Goal: Task Accomplishment & Management: Use online tool/utility

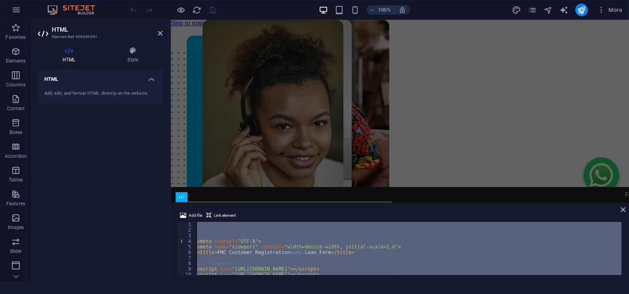
click at [248, 259] on div "< meta charset = "UTF-8" > < meta name = "viewport" content = "width=device-wid…" at bounding box center [408, 248] width 426 height 53
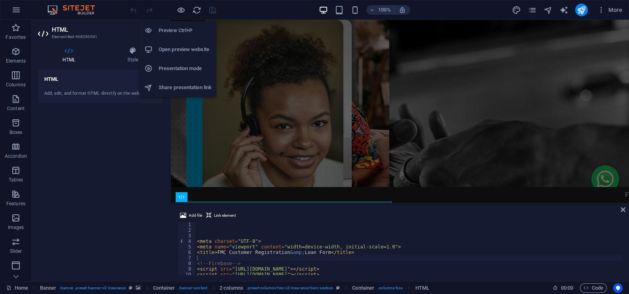
click at [178, 46] on h6 "Open preview website" at bounding box center [185, 49] width 53 height 9
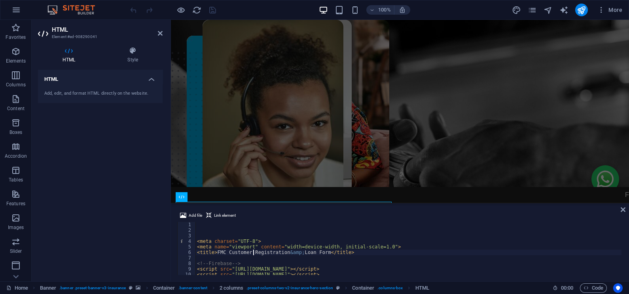
type textarea "<title>FMC Customer Registration &amp; Loan Form</title>"
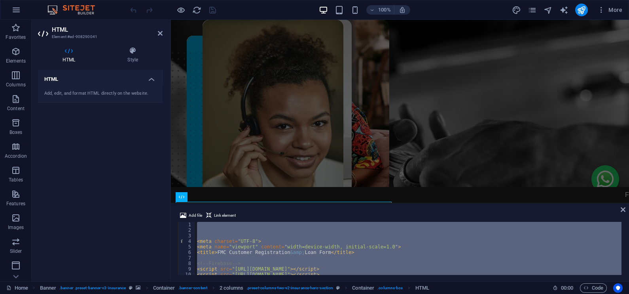
paste textarea
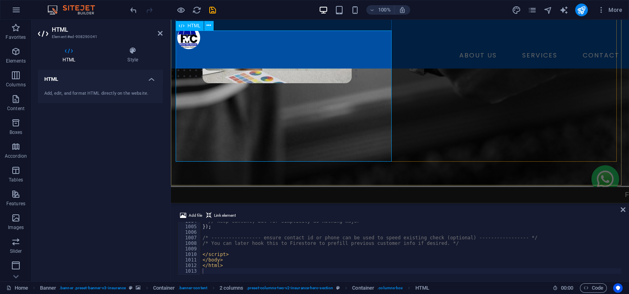
scroll to position [162, 0]
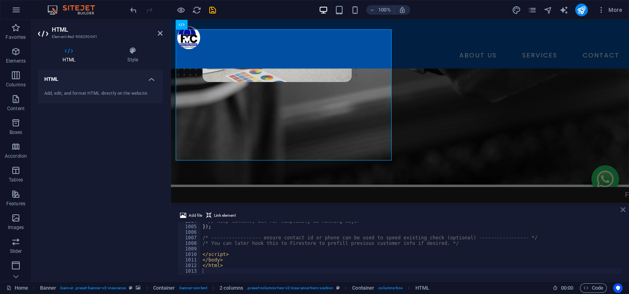
click at [623, 208] on icon at bounding box center [623, 209] width 5 height 6
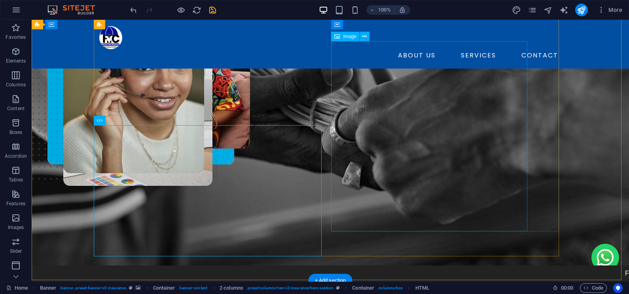
scroll to position [54, 0]
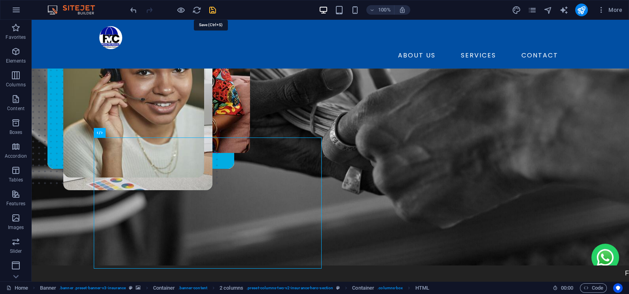
click at [212, 8] on icon "save" at bounding box center [212, 10] width 9 height 9
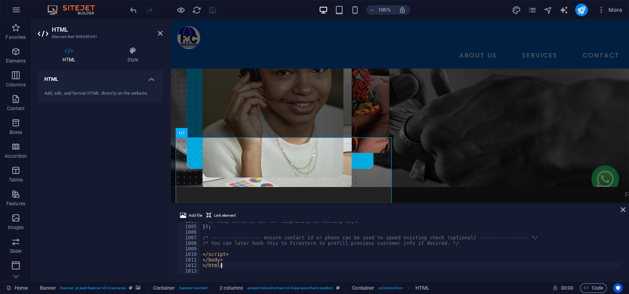
click at [256, 263] on div "// keep content, but for simplicity do nothing major }) ; /* ----------------- …" at bounding box center [629, 249] width 856 height 63
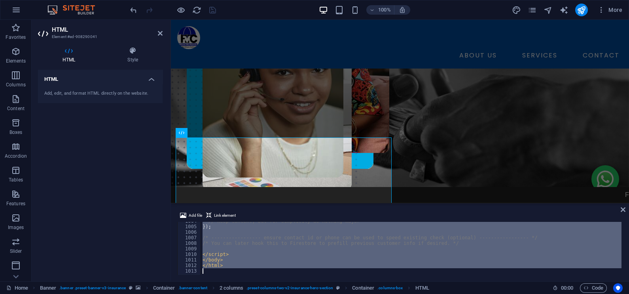
click at [262, 237] on div "// keep content, but for simplicity do nothing major }) ; /* ----------------- …" at bounding box center [411, 248] width 420 height 53
click at [278, 243] on div "// keep content, but for simplicity do nothing major }) ; /* ----------------- …" at bounding box center [411, 248] width 420 height 53
click at [241, 252] on div "// keep content, but for simplicity do nothing major }) ; /* ----------------- …" at bounding box center [411, 248] width 420 height 53
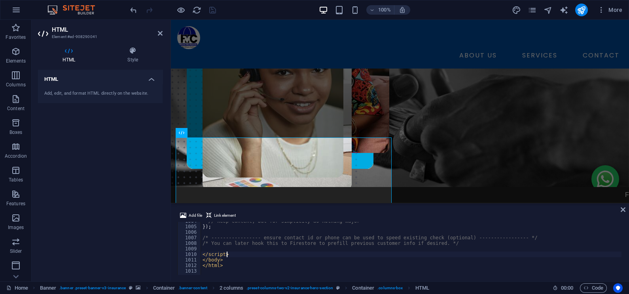
type textarea "</html>"
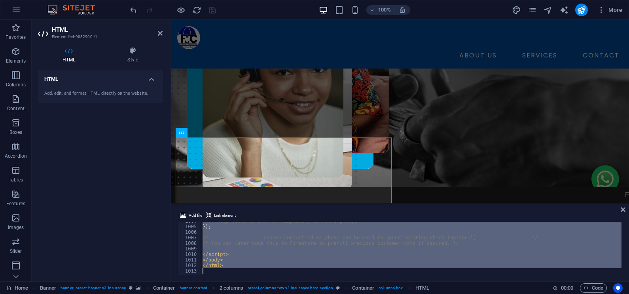
paste textarea
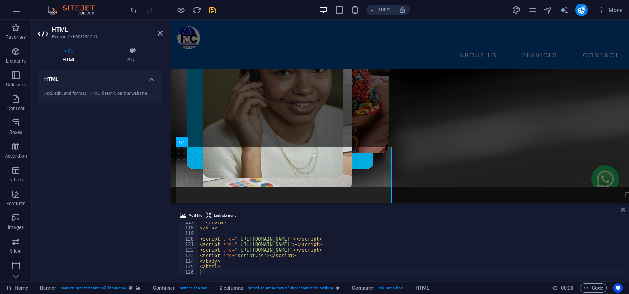
click at [624, 209] on icon at bounding box center [623, 209] width 5 height 6
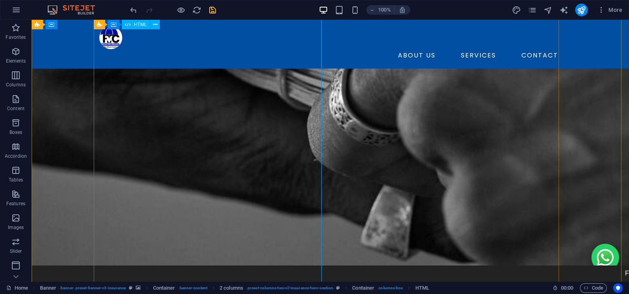
scroll to position [453, 0]
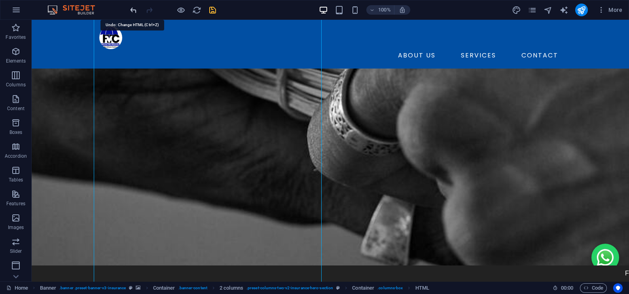
click at [133, 10] on icon "undo" at bounding box center [133, 10] width 9 height 9
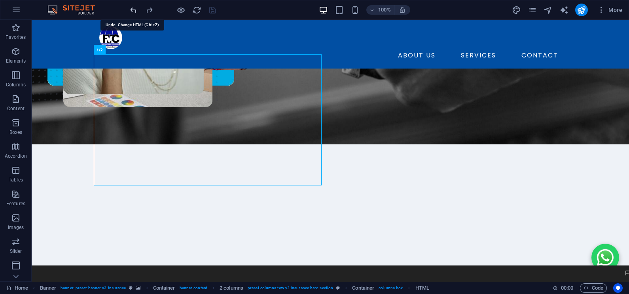
scroll to position [106, 0]
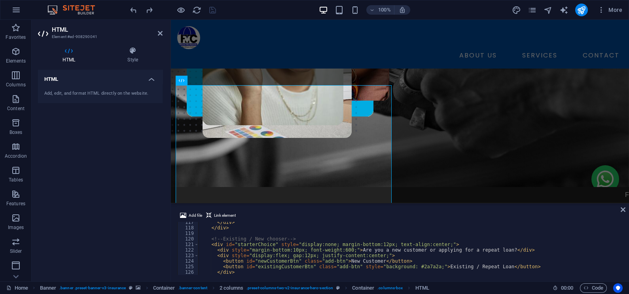
scroll to position [644, 0]
click at [231, 265] on div "</ div > </ div > <!-- Existing / New chooser --> < div id = "starterChoice" st…" at bounding box center [626, 251] width 856 height 64
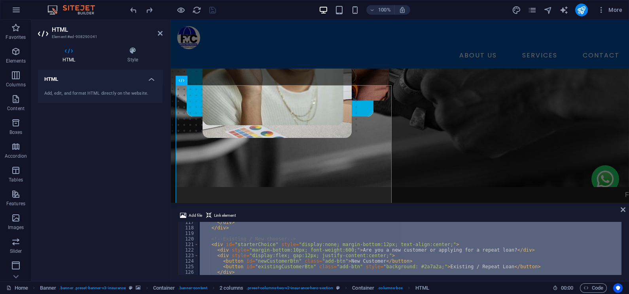
click at [231, 265] on div "</ div > </ div > <!-- Existing / New chooser --> < div id = "starterChoice" st…" at bounding box center [409, 248] width 423 height 53
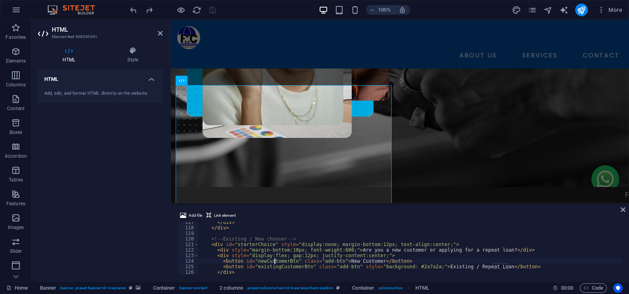
click at [275, 262] on div "</ div > </ div > <!-- Existing / New chooser --> < div id = "starterChoice" st…" at bounding box center [626, 251] width 856 height 64
type textarea "</html>"
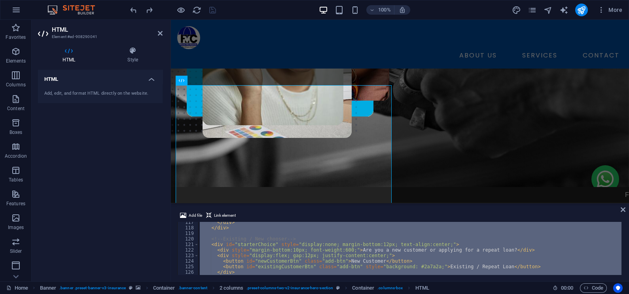
paste textarea
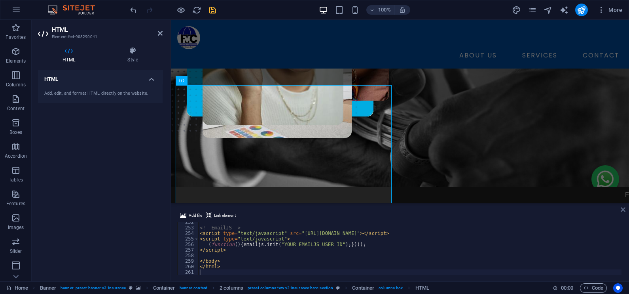
click at [625, 209] on icon at bounding box center [623, 209] width 5 height 6
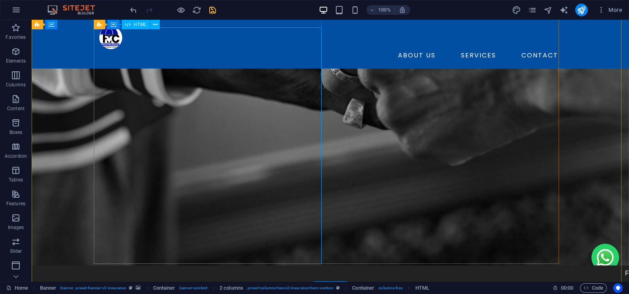
scroll to position [151, 0]
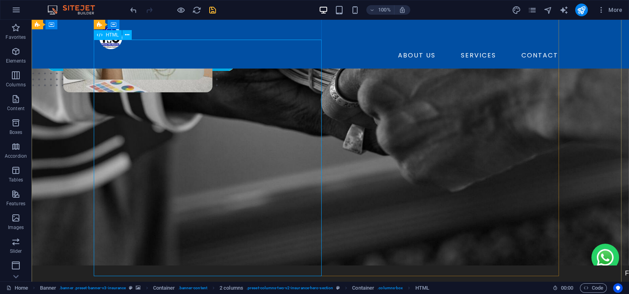
click at [131, 10] on icon "undo" at bounding box center [133, 10] width 9 height 9
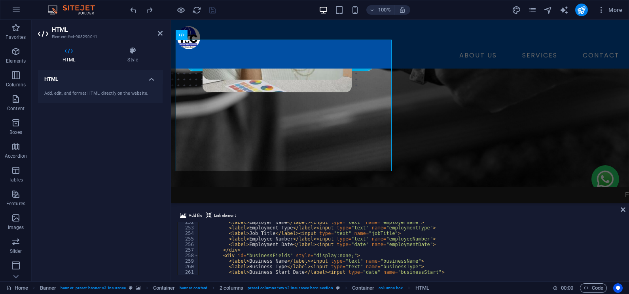
scroll to position [1392, 0]
click at [245, 249] on div "< label > Employer Name </ label > < input type = "text" name = "employerName" …" at bounding box center [626, 251] width 856 height 64
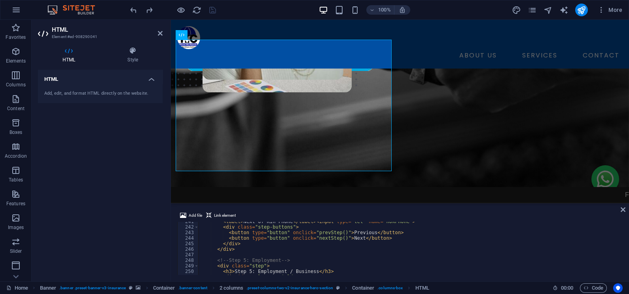
scroll to position [1332, 0]
type textarea "</html>"
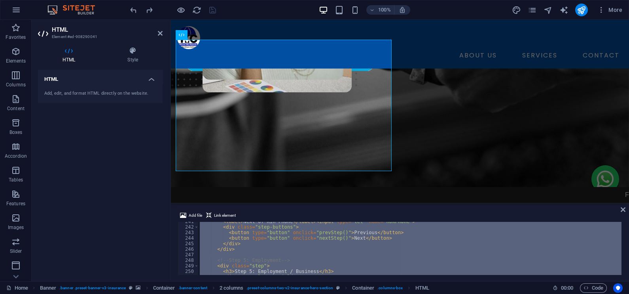
click at [244, 255] on div "< label > Next of Kin Phone </ label > < input type = "tel" name = "nokPhone" >…" at bounding box center [409, 248] width 423 height 53
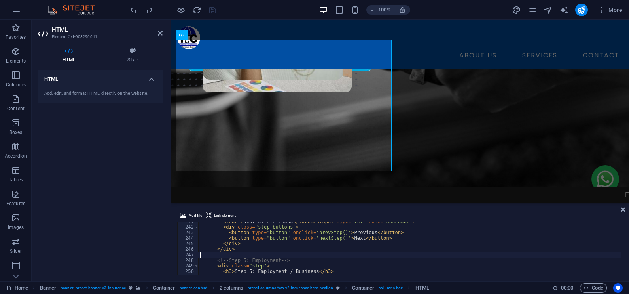
type textarea "</html>"
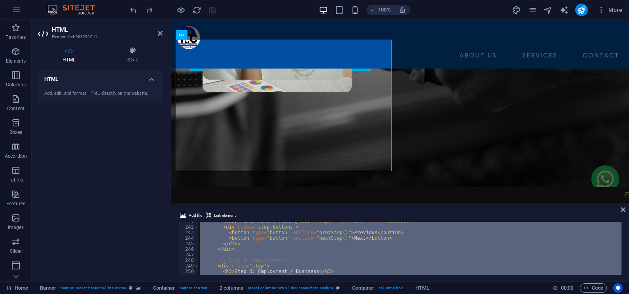
paste textarea
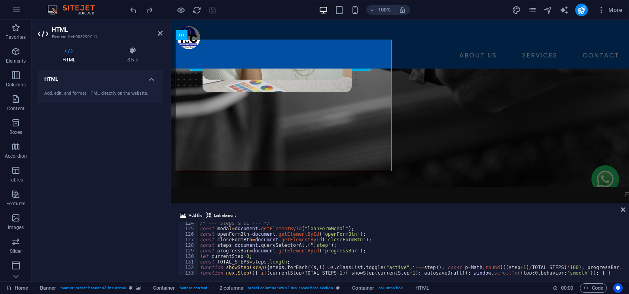
scroll to position [681, 0]
click at [625, 209] on icon at bounding box center [623, 209] width 5 height 6
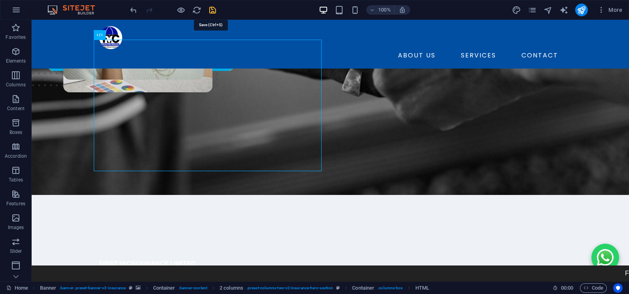
click at [212, 10] on icon "save" at bounding box center [212, 10] width 9 height 9
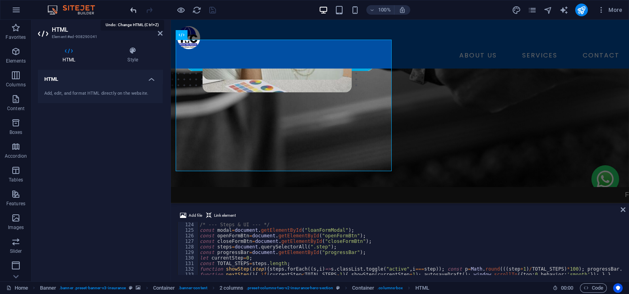
click at [129, 7] on icon "undo" at bounding box center [133, 10] width 9 height 9
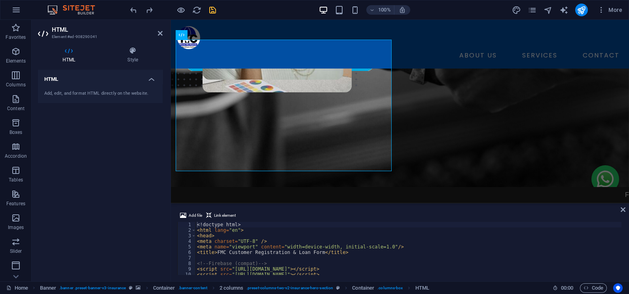
scroll to position [0, 0]
click at [129, 8] on icon "undo" at bounding box center [133, 10] width 9 height 9
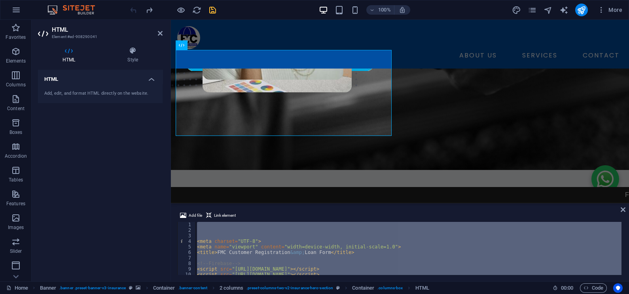
click at [285, 255] on div "< meta charset = "UTF-8" > < meta name = "viewport" content = "width=device-wid…" at bounding box center [408, 248] width 426 height 53
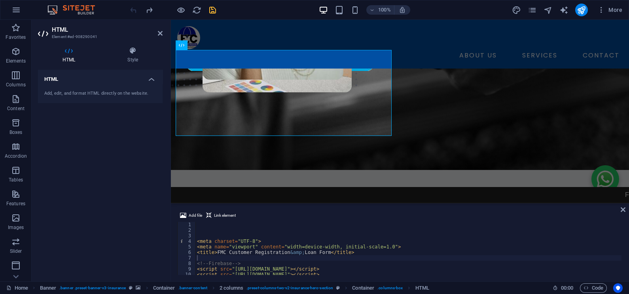
click at [214, 6] on span "save" at bounding box center [212, 10] width 9 height 9
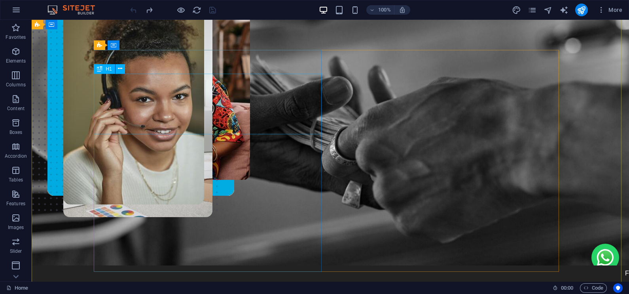
scroll to position [26, 0]
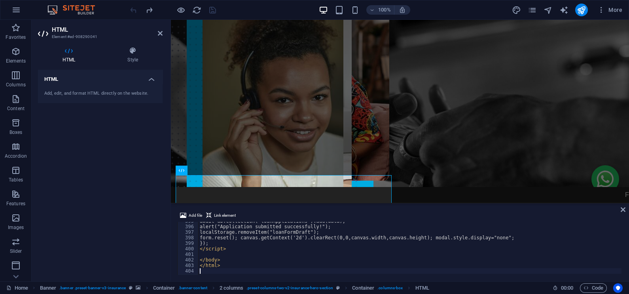
scroll to position [2185, 0]
click at [623, 210] on icon at bounding box center [623, 209] width 5 height 6
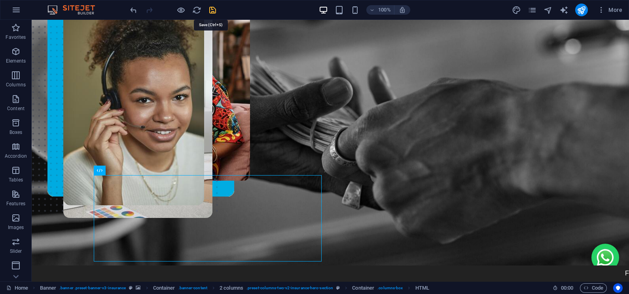
click at [211, 10] on icon "save" at bounding box center [212, 10] width 9 height 9
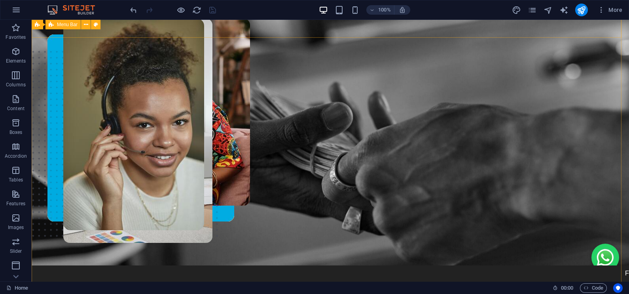
scroll to position [0, 0]
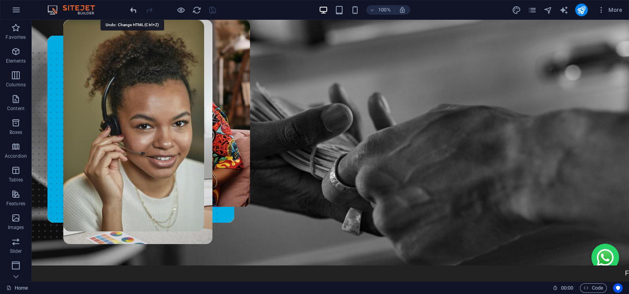
click at [129, 9] on icon "undo" at bounding box center [133, 10] width 9 height 9
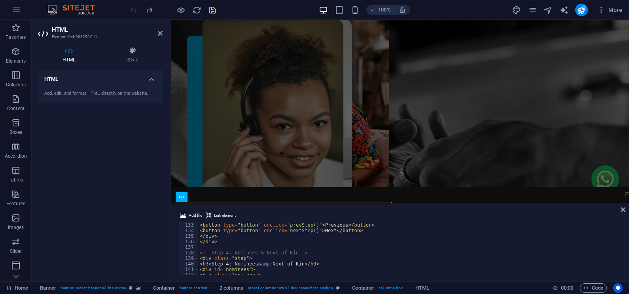
scroll to position [730, 0]
click at [130, 6] on div at bounding box center [173, 10] width 89 height 13
click at [621, 209] on icon at bounding box center [623, 209] width 5 height 6
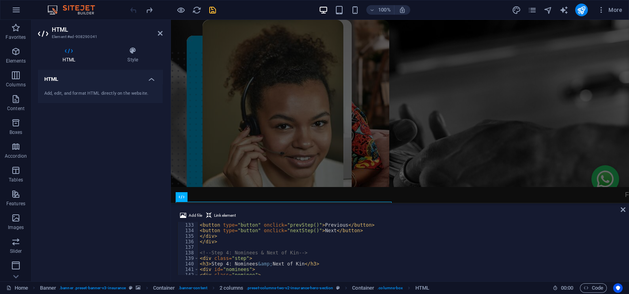
type textarea "<h3>Step 4: Nominees &amp; Next of Kin</h3>"
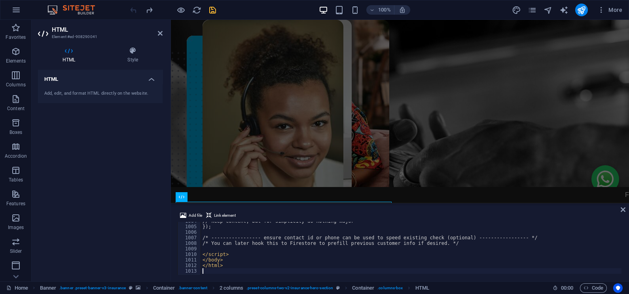
scroll to position [5558, 0]
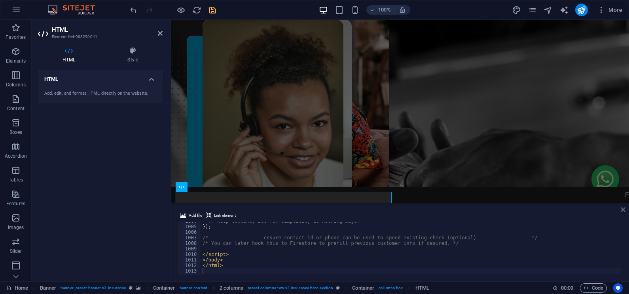
click at [621, 210] on icon at bounding box center [623, 209] width 5 height 6
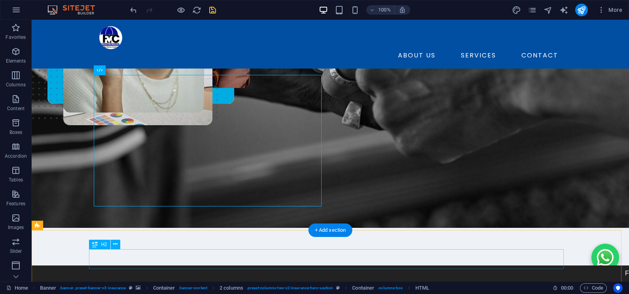
scroll to position [119, 0]
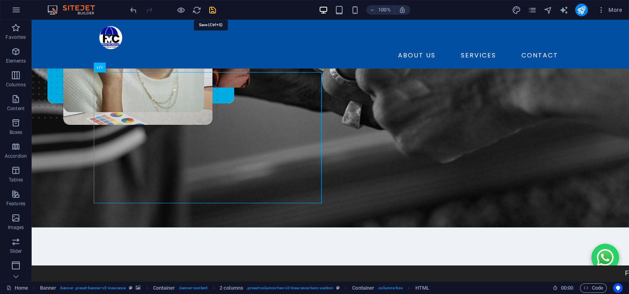
click at [213, 11] on icon "save" at bounding box center [212, 10] width 9 height 9
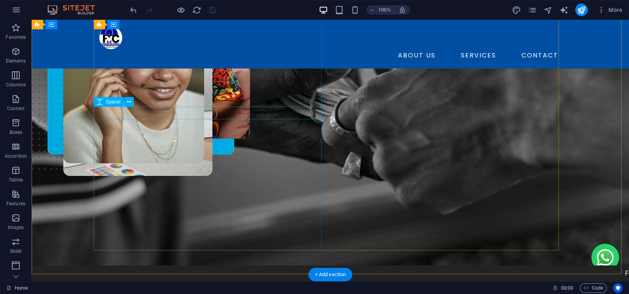
scroll to position [72, 0]
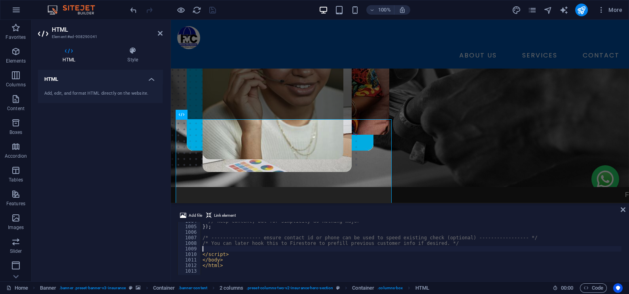
click at [234, 248] on div "// keep content, but for simplicity do nothing major }) ; /* ----------------- …" at bounding box center [629, 249] width 856 height 63
type textarea "</html>"
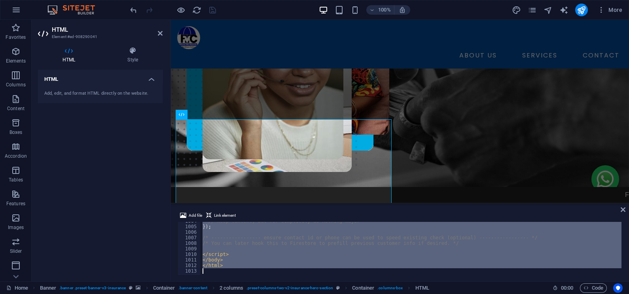
click at [234, 248] on div "// keep content, but for simplicity do nothing major }) ; /* ----------------- …" at bounding box center [411, 248] width 420 height 53
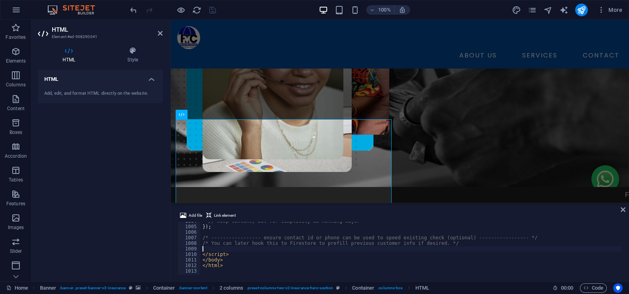
type textarea "</html>"
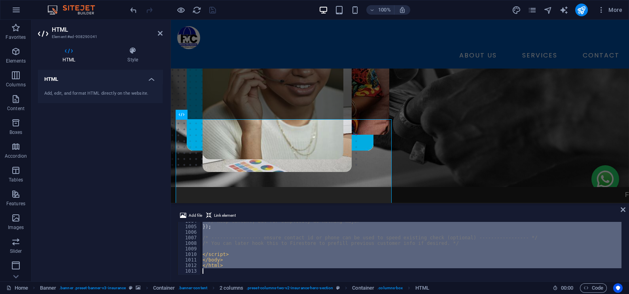
paste textarea
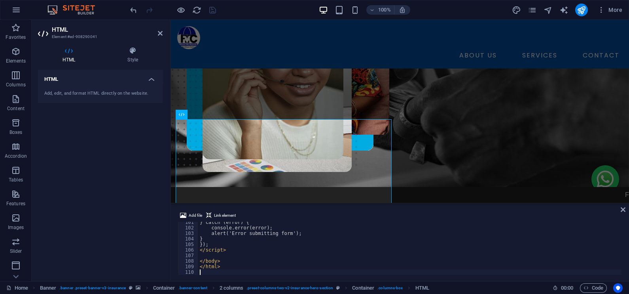
scroll to position [556, 0]
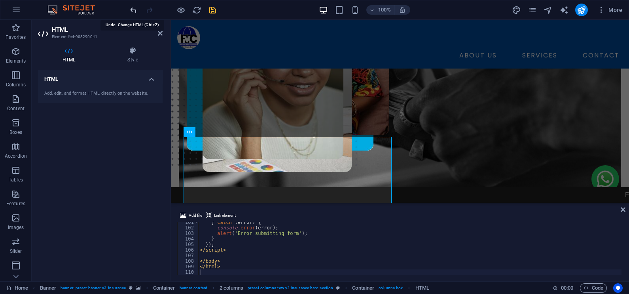
click at [130, 6] on icon "undo" at bounding box center [133, 10] width 9 height 9
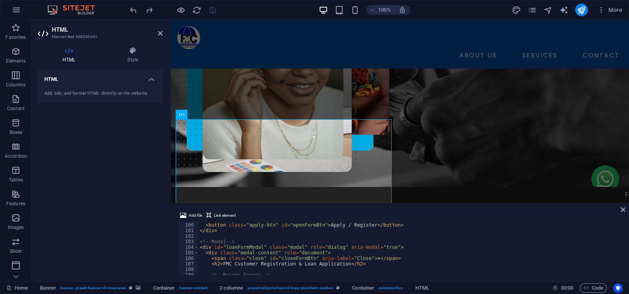
scroll to position [548, 0]
click at [293, 240] on div "< div class = "hero" > < button class = "apply-btn" id = "openFormBtn" > Apply …" at bounding box center [626, 247] width 856 height 63
type textarea "</html>"
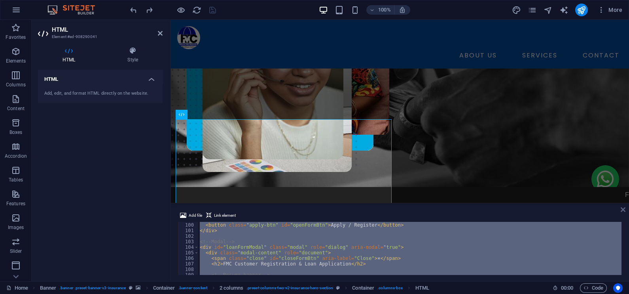
click at [625, 210] on icon at bounding box center [623, 209] width 5 height 6
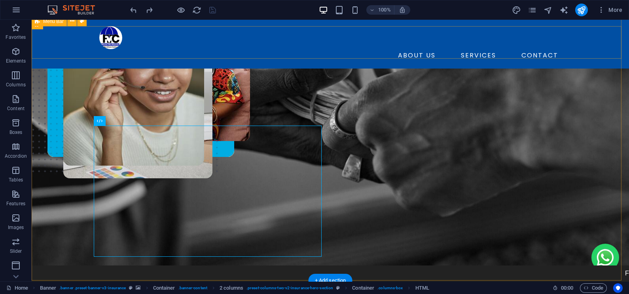
scroll to position [65, 0]
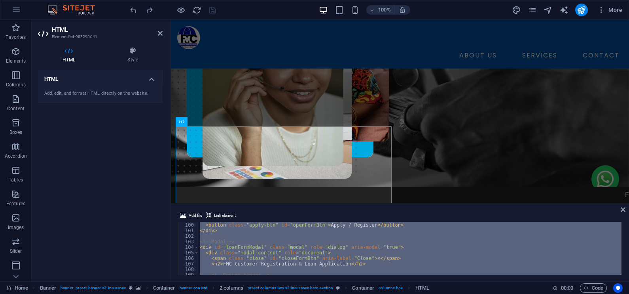
click at [249, 247] on div "< div class = "hero" > < button class = "apply-btn" id = "openFormBtn" > Apply …" at bounding box center [409, 248] width 423 height 53
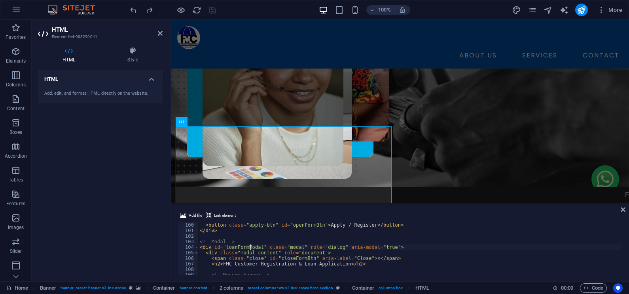
type textarea "</html>"
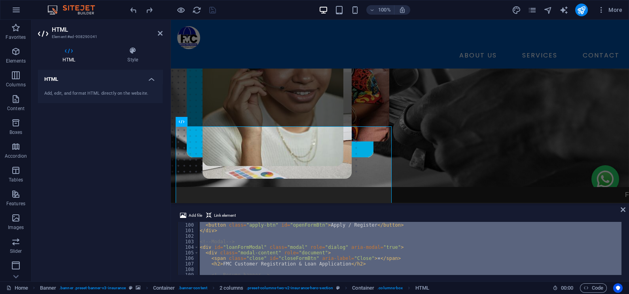
paste textarea
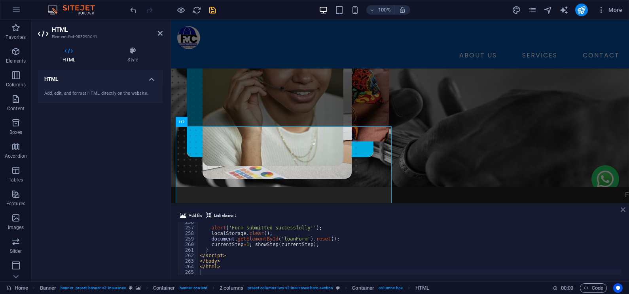
click at [624, 210] on icon at bounding box center [623, 209] width 5 height 6
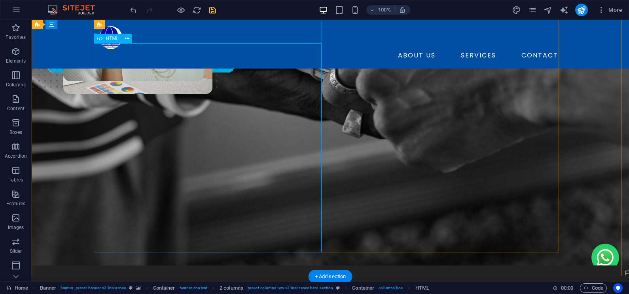
scroll to position [151, 0]
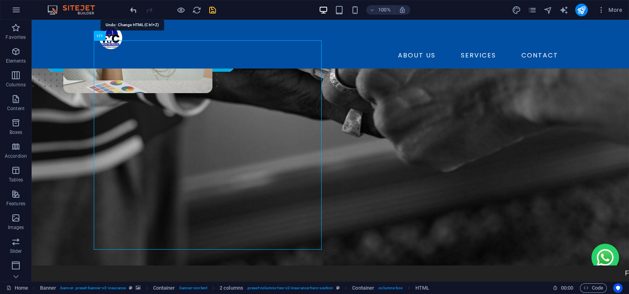
click at [129, 11] on icon "undo" at bounding box center [133, 10] width 9 height 9
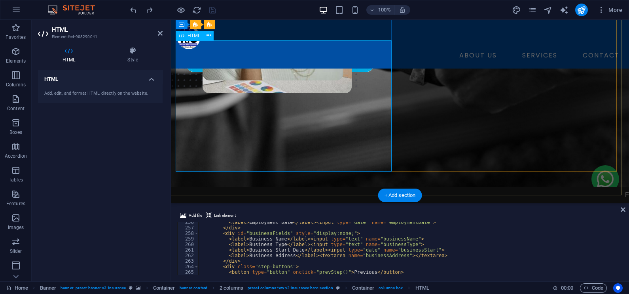
scroll to position [1414, 0]
click at [276, 249] on div "< label > Employment Date </ label > < input type = "date" name = "employmentDa…" at bounding box center [626, 251] width 856 height 64
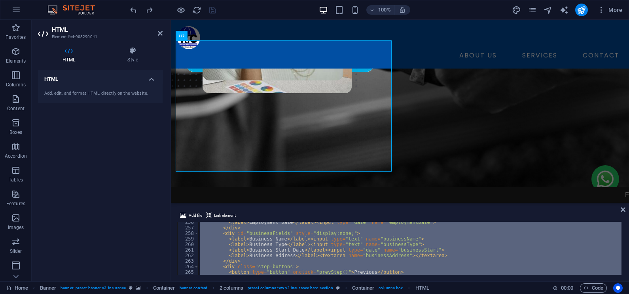
click at [242, 246] on div "< label > Employment Date </ label > < input type = "date" name = "employmentDa…" at bounding box center [409, 248] width 423 height 53
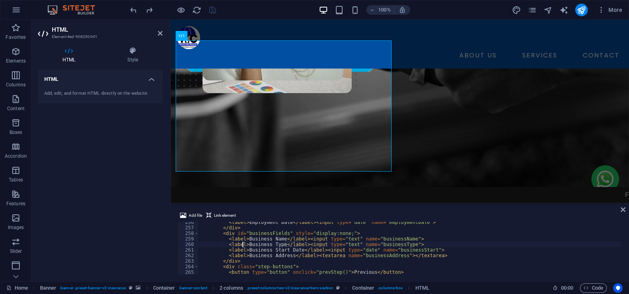
type textarea "</html>"
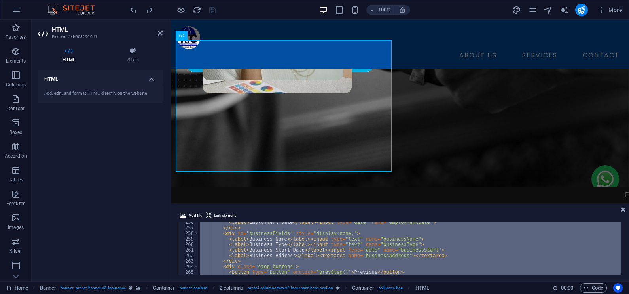
paste textarea
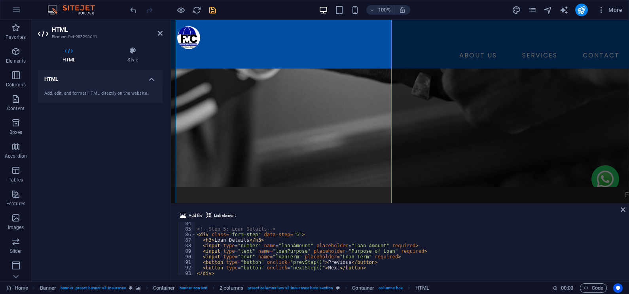
scroll to position [447, 0]
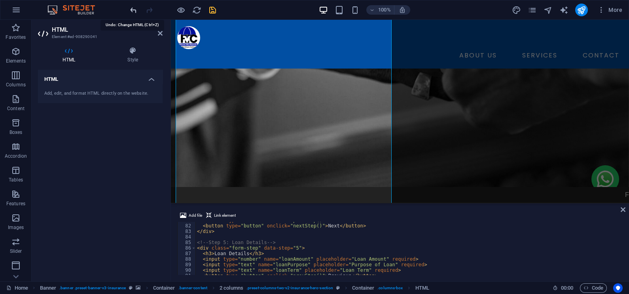
click at [129, 8] on icon "undo" at bounding box center [133, 10] width 9 height 9
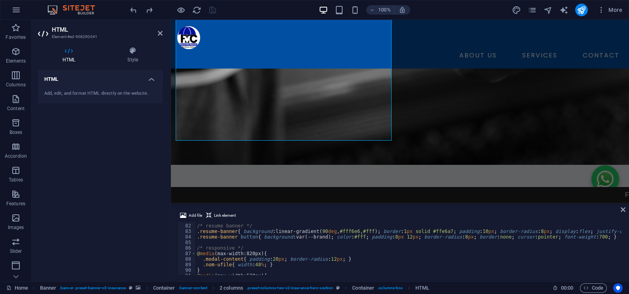
type textarea "/* responsive */"
click at [300, 248] on div "/* resume banner */ .resume-banner { background : linear-gradient( 90 deg , #ff…" at bounding box center [623, 248] width 856 height 63
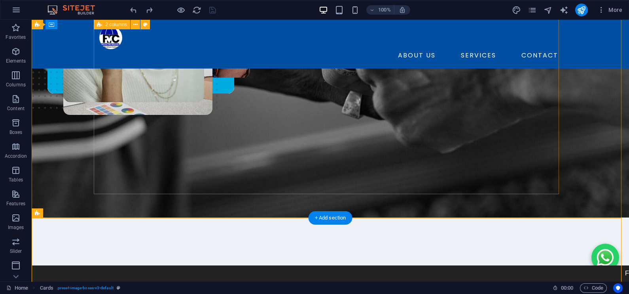
scroll to position [129, 0]
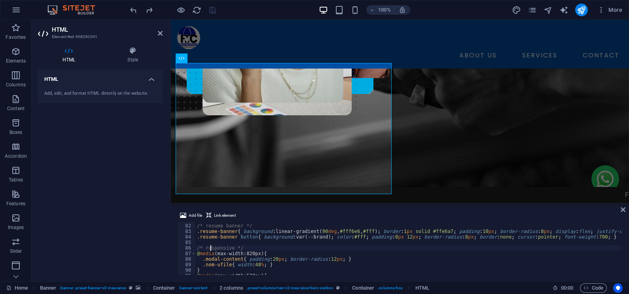
click at [212, 245] on div "/* resume banner */ .resume-banner { background : linear-gradient( 90 deg , #ff…" at bounding box center [623, 248] width 856 height 63
type textarea "</html>"
